Goal: Task Accomplishment & Management: Use online tool/utility

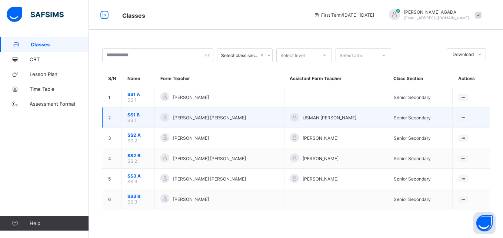
click at [138, 116] on span "SS1 B" at bounding box center [137, 115] width 21 height 6
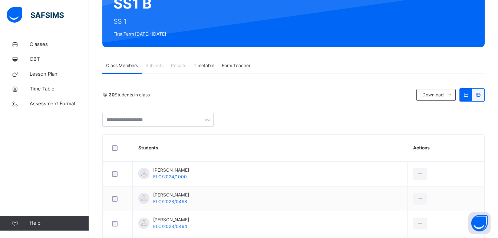
scroll to position [82, 0]
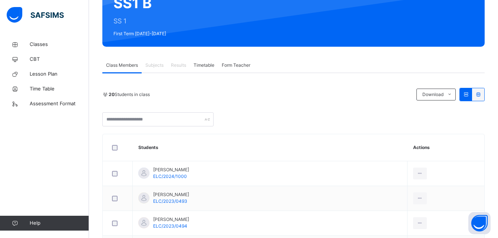
click at [151, 67] on span "Subjects" at bounding box center [154, 65] width 18 height 7
click at [159, 66] on span "Subjects" at bounding box center [154, 65] width 18 height 7
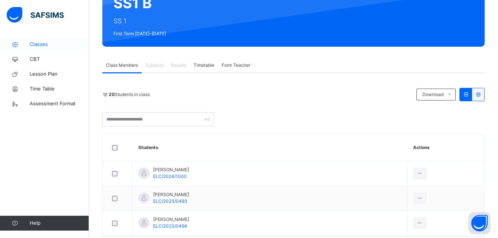
click at [35, 44] on span "Classes" at bounding box center [59, 44] width 59 height 7
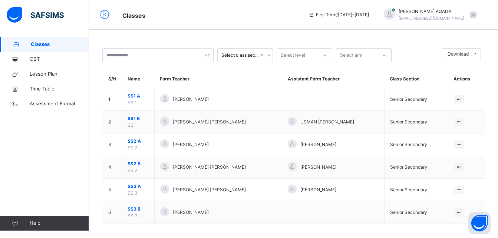
scroll to position [4, 0]
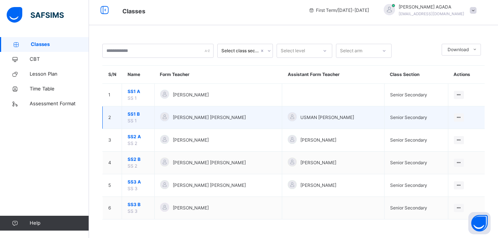
click at [116, 119] on td "2" at bounding box center [112, 117] width 19 height 23
click at [133, 122] on span "SS 1" at bounding box center [131, 121] width 9 height 6
click at [462, 116] on icon at bounding box center [458, 117] width 6 height 6
click at [463, 125] on ul "View Class" at bounding box center [443, 132] width 41 height 14
click at [361, 121] on div "USMAN [PERSON_NAME]" at bounding box center [332, 117] width 91 height 11
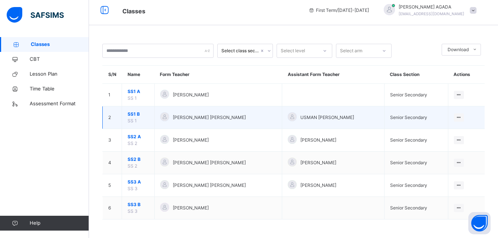
click at [182, 116] on span "[PERSON_NAME] [PERSON_NAME]" at bounding box center [209, 117] width 73 height 7
click at [131, 116] on span "SS1 B" at bounding box center [137, 114] width 21 height 7
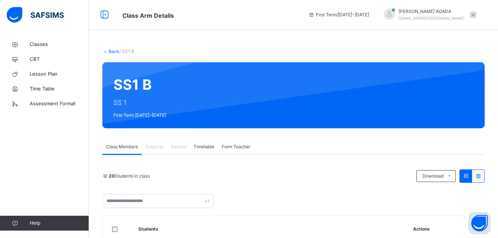
click at [153, 146] on span "Subjects" at bounding box center [154, 146] width 18 height 7
click at [128, 147] on span "Class Members" at bounding box center [122, 146] width 32 height 7
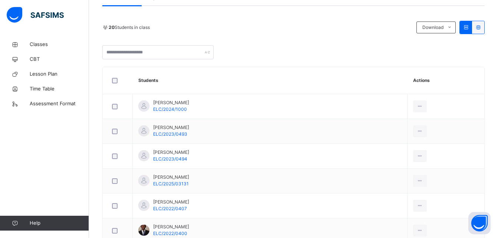
scroll to position [151, 0]
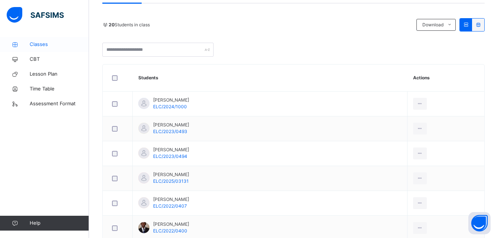
click at [37, 46] on span "Classes" at bounding box center [59, 44] width 59 height 7
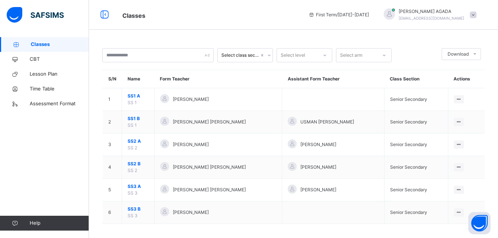
scroll to position [4, 0]
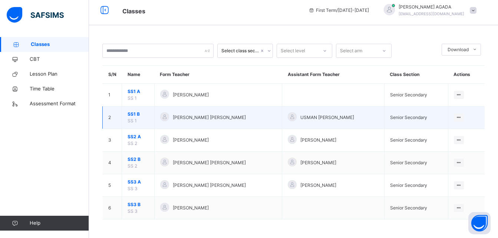
click at [137, 114] on span "SS1 B" at bounding box center [137, 114] width 21 height 7
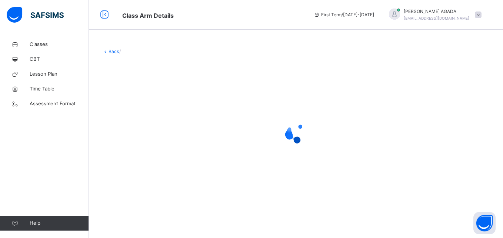
click at [137, 114] on div at bounding box center [296, 132] width 388 height 141
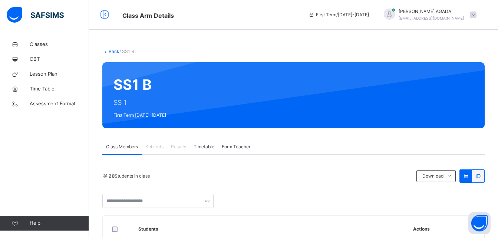
click at [160, 151] on div "Subjects" at bounding box center [155, 146] width 26 height 15
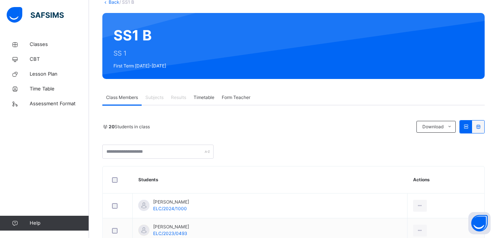
scroll to position [47, 0]
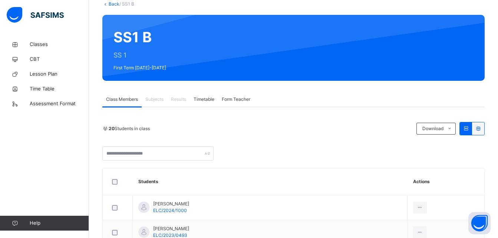
click at [159, 104] on div "Subjects" at bounding box center [155, 99] width 26 height 15
click at [149, 102] on span "Subjects" at bounding box center [154, 99] width 18 height 7
click at [153, 101] on span "Subjects" at bounding box center [154, 99] width 18 height 7
click at [157, 106] on div "Subjects" at bounding box center [155, 99] width 26 height 15
click at [158, 99] on span "Subjects" at bounding box center [154, 99] width 18 height 7
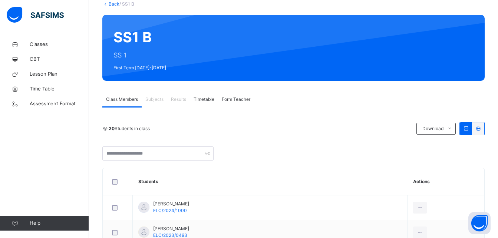
click at [157, 104] on div "Subjects" at bounding box center [155, 99] width 26 height 15
click at [154, 101] on span "Subjects" at bounding box center [154, 99] width 18 height 7
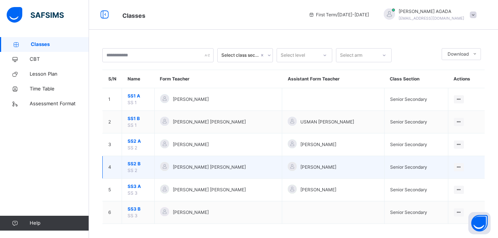
click at [180, 169] on span "[PERSON_NAME] [PERSON_NAME]" at bounding box center [209, 167] width 73 height 7
drag, startPoint x: 180, startPoint y: 169, endPoint x: 146, endPoint y: 167, distance: 34.2
click at [146, 167] on span "SS2 B" at bounding box center [137, 163] width 21 height 7
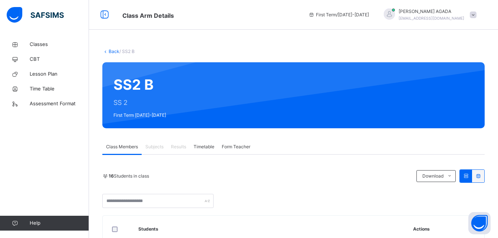
click at [156, 147] on span "Subjects" at bounding box center [154, 146] width 18 height 7
drag, startPoint x: 156, startPoint y: 147, endPoint x: 153, endPoint y: 148, distance: 3.7
click at [153, 148] on span "Subjects" at bounding box center [154, 146] width 18 height 7
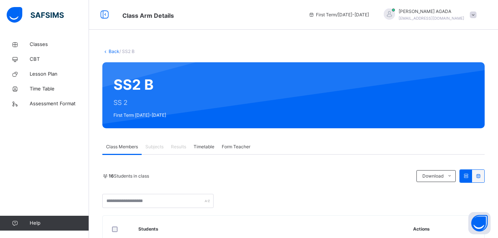
click at [155, 149] on span "Subjects" at bounding box center [154, 146] width 18 height 7
click at [152, 148] on span "Subjects" at bounding box center [154, 146] width 18 height 7
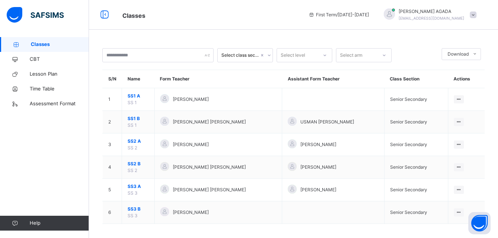
click at [47, 46] on span "Classes" at bounding box center [60, 44] width 58 height 7
click at [46, 47] on span "Classes" at bounding box center [60, 44] width 58 height 7
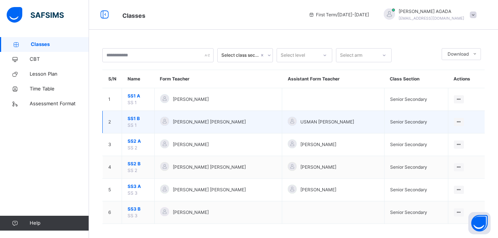
click at [134, 117] on span "SS1 B" at bounding box center [137, 118] width 21 height 7
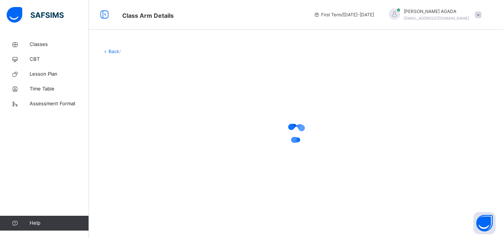
click at [134, 117] on div at bounding box center [296, 132] width 388 height 141
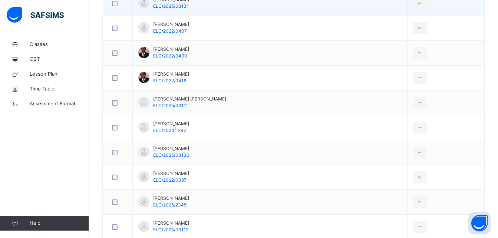
scroll to position [332, 0]
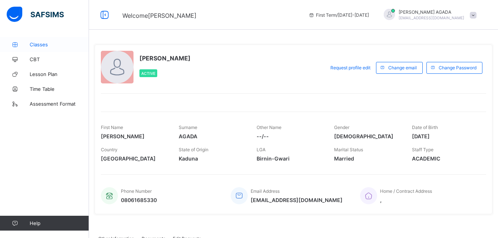
click at [37, 44] on span "Classes" at bounding box center [59, 44] width 59 height 6
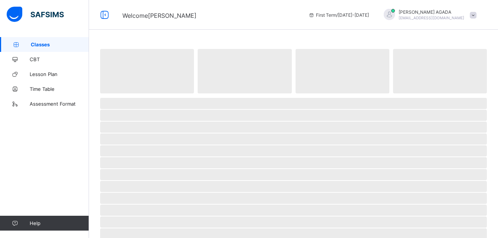
click at [37, 44] on span "Classes" at bounding box center [60, 44] width 58 height 6
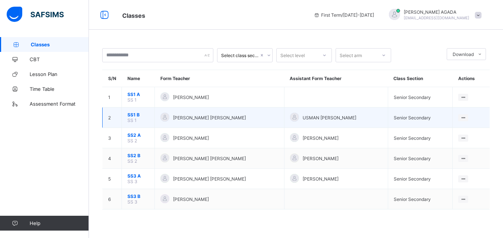
click at [140, 117] on span "SS1 B" at bounding box center [137, 115] width 21 height 6
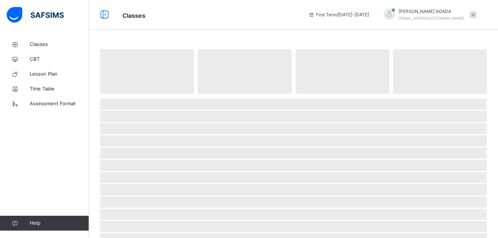
click at [140, 117] on span "‌" at bounding box center [293, 116] width 386 height 11
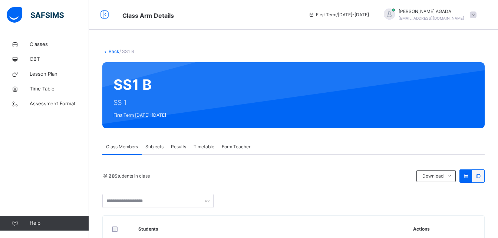
click at [154, 148] on span "Subjects" at bounding box center [154, 146] width 18 height 7
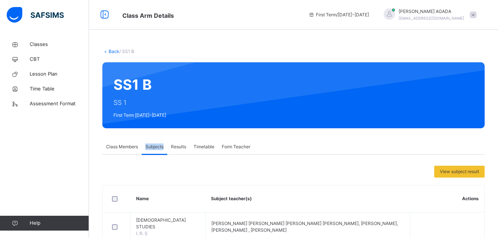
click at [154, 148] on span "Subjects" at bounding box center [154, 146] width 18 height 7
drag, startPoint x: 154, startPoint y: 148, endPoint x: 151, endPoint y: 145, distance: 4.7
click at [151, 145] on span "Subjects" at bounding box center [154, 146] width 18 height 7
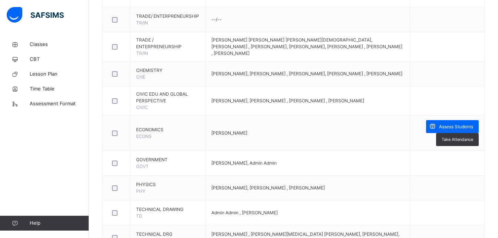
scroll to position [334, 0]
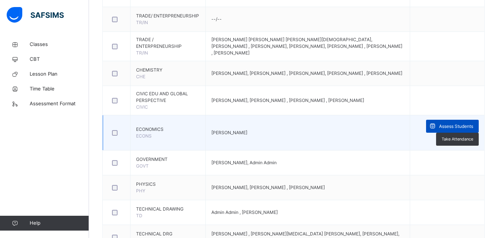
click at [452, 127] on span "Assess Students" at bounding box center [456, 126] width 34 height 7
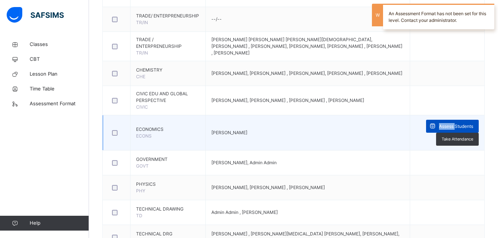
click at [452, 127] on span "Assess Students" at bounding box center [456, 126] width 34 height 7
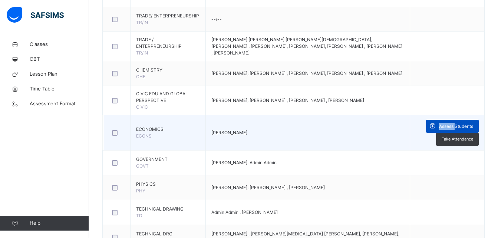
click at [452, 127] on span "Assess Students" at bounding box center [456, 126] width 34 height 7
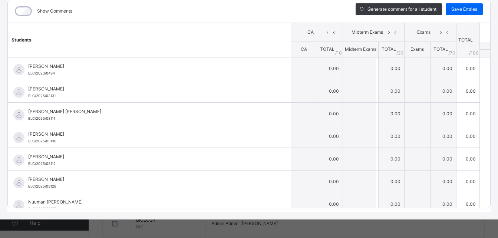
scroll to position [0, 0]
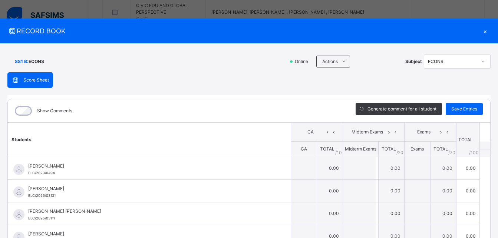
click at [480, 33] on div "×" at bounding box center [484, 31] width 11 height 10
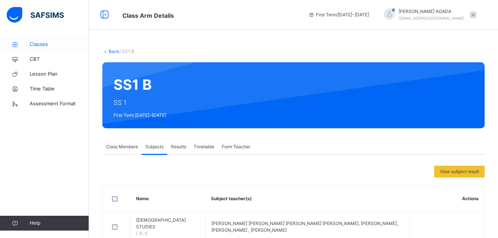
click at [34, 41] on span "Classes" at bounding box center [59, 44] width 59 height 7
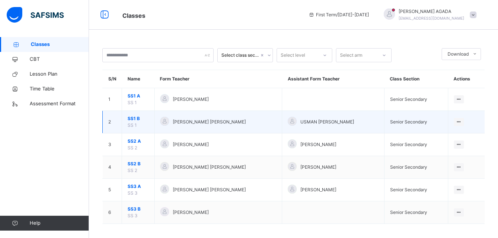
click at [136, 119] on span "SS1 B" at bounding box center [137, 118] width 21 height 7
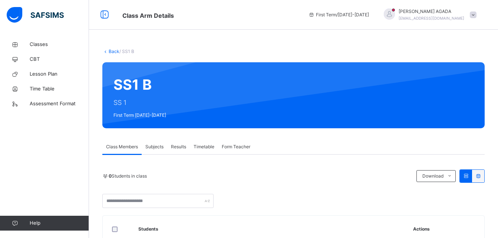
click at [153, 146] on span "Subjects" at bounding box center [154, 146] width 18 height 7
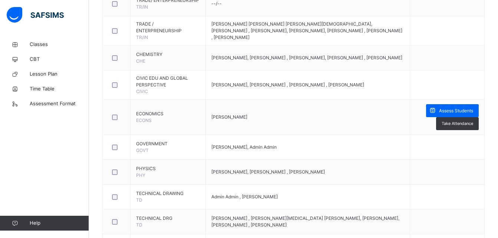
scroll to position [352, 0]
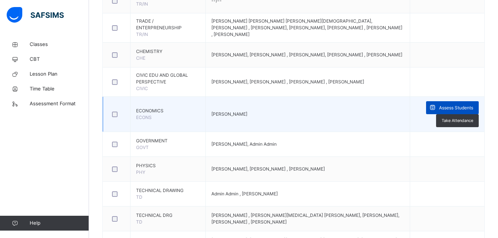
click at [457, 107] on span "Assess Students" at bounding box center [456, 107] width 34 height 7
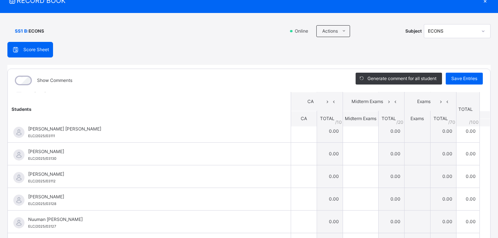
scroll to position [53, 0]
